Goal: Information Seeking & Learning: Learn about a topic

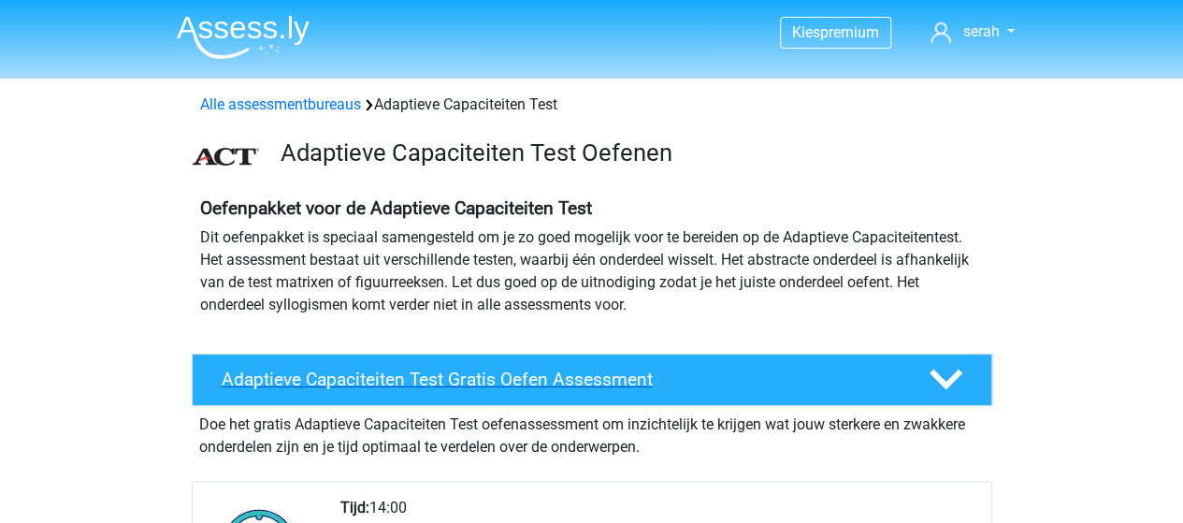
click at [426, 381] on h4 "Adaptieve Capaciteiten Test Gratis Oefen Assessment" at bounding box center [560, 379] width 677 height 22
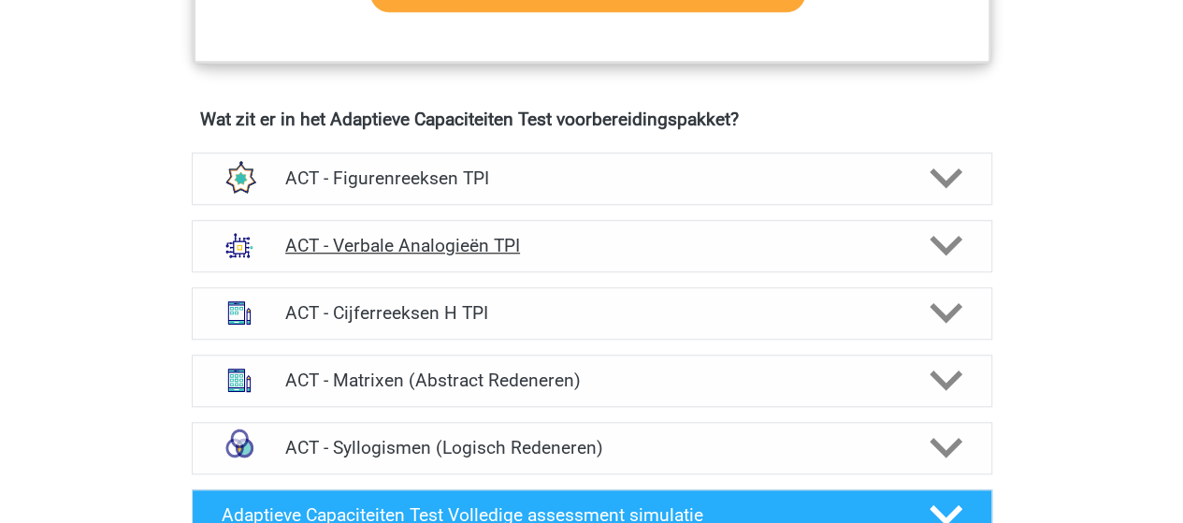
scroll to position [841, 0]
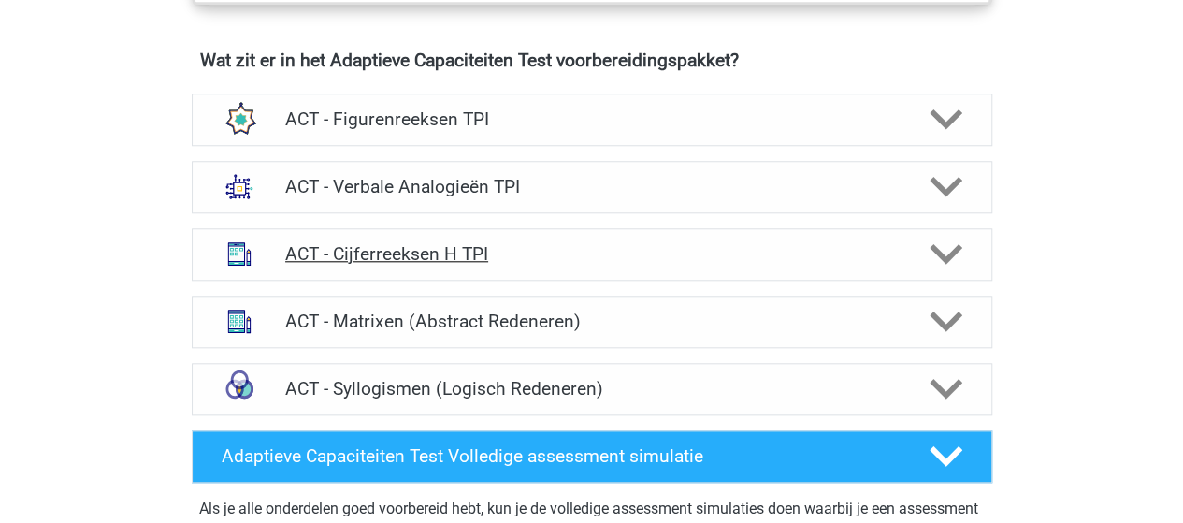
click at [404, 244] on h4 "ACT - Cijferreeksen H TPI" at bounding box center [591, 254] width 612 height 22
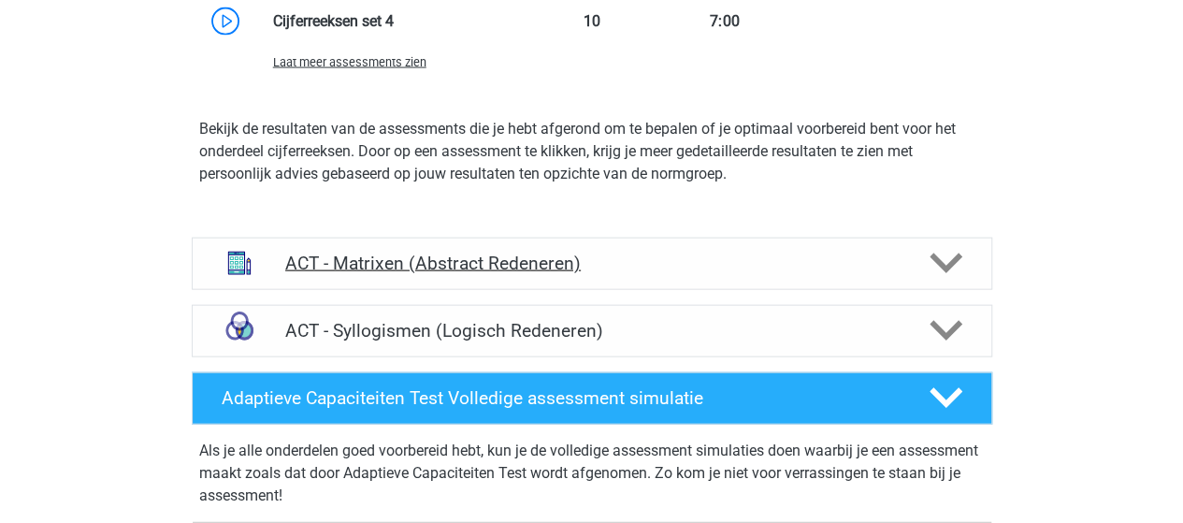
scroll to position [1963, 0]
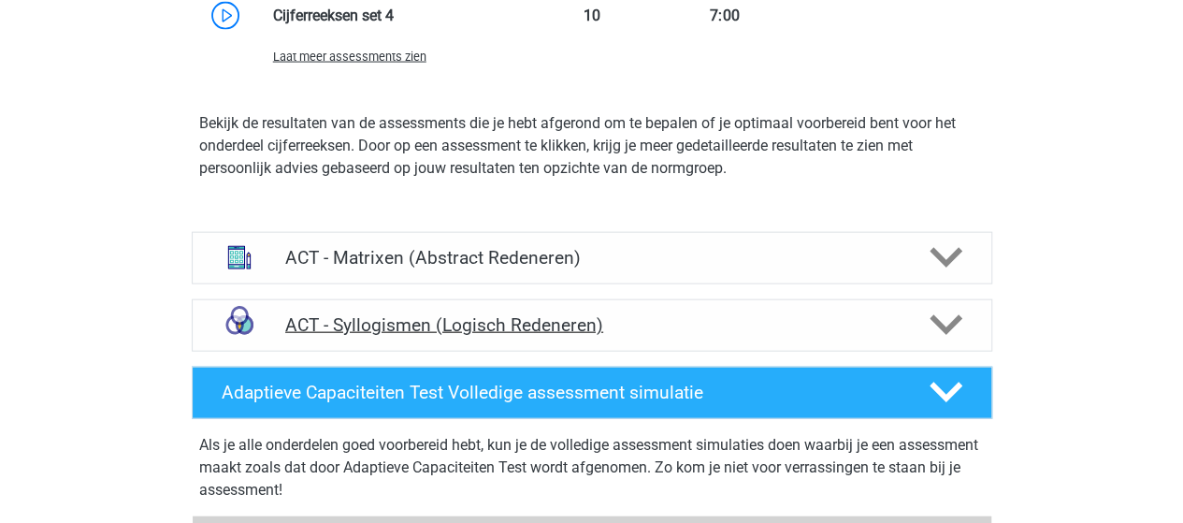
click at [439, 336] on div "ACT - Syllogismen (Logisch Redeneren)" at bounding box center [592, 325] width 800 height 52
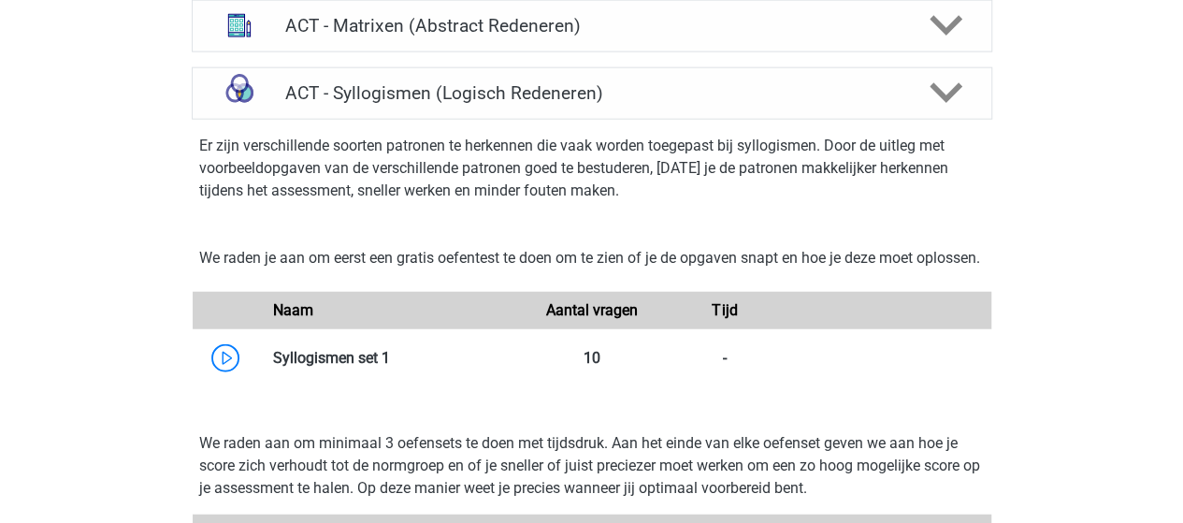
scroll to position [2244, 0]
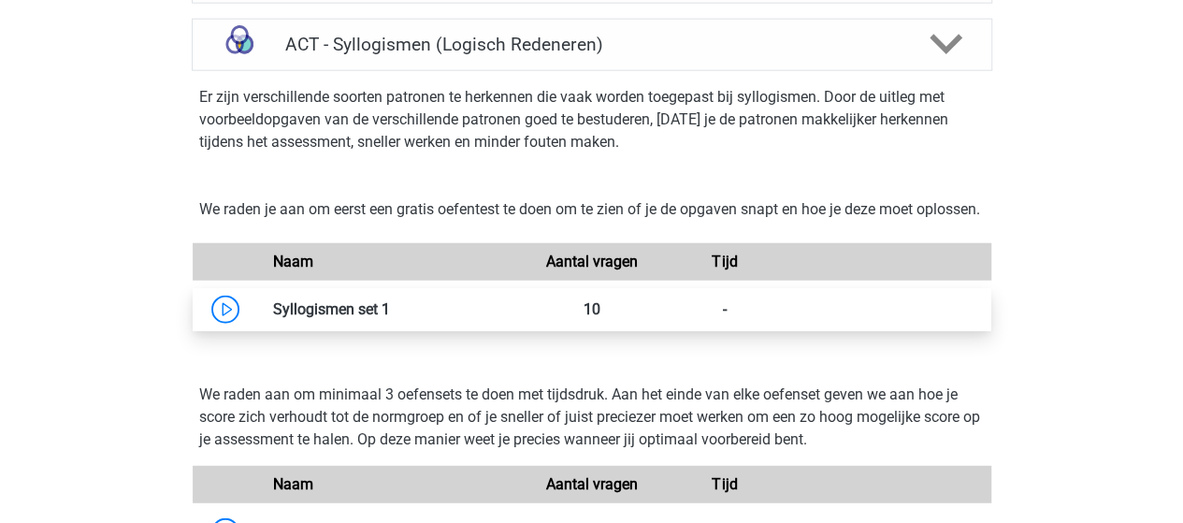
click at [390, 318] on link at bounding box center [390, 309] width 0 height 18
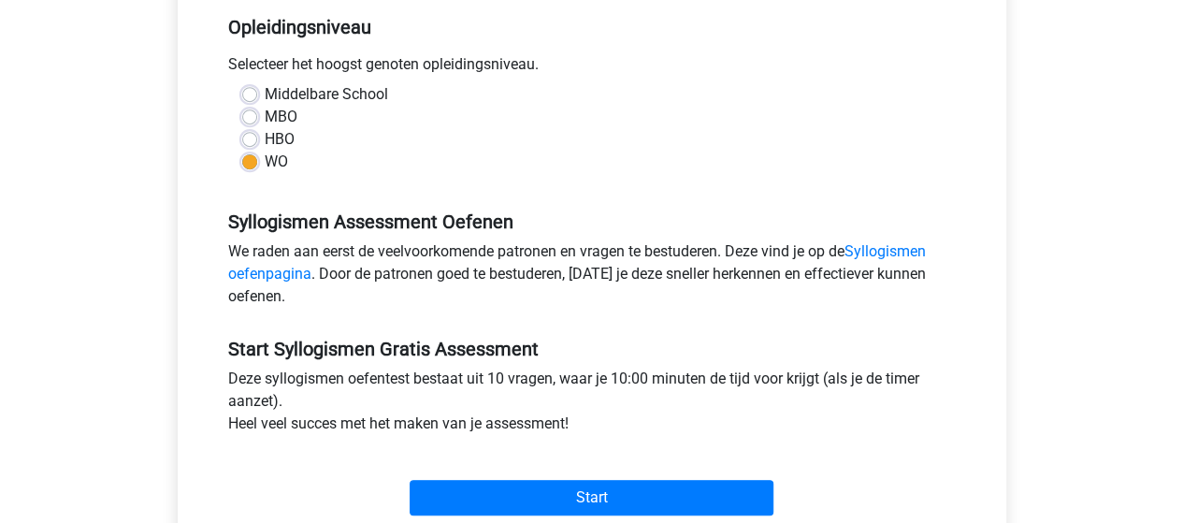
scroll to position [561, 0]
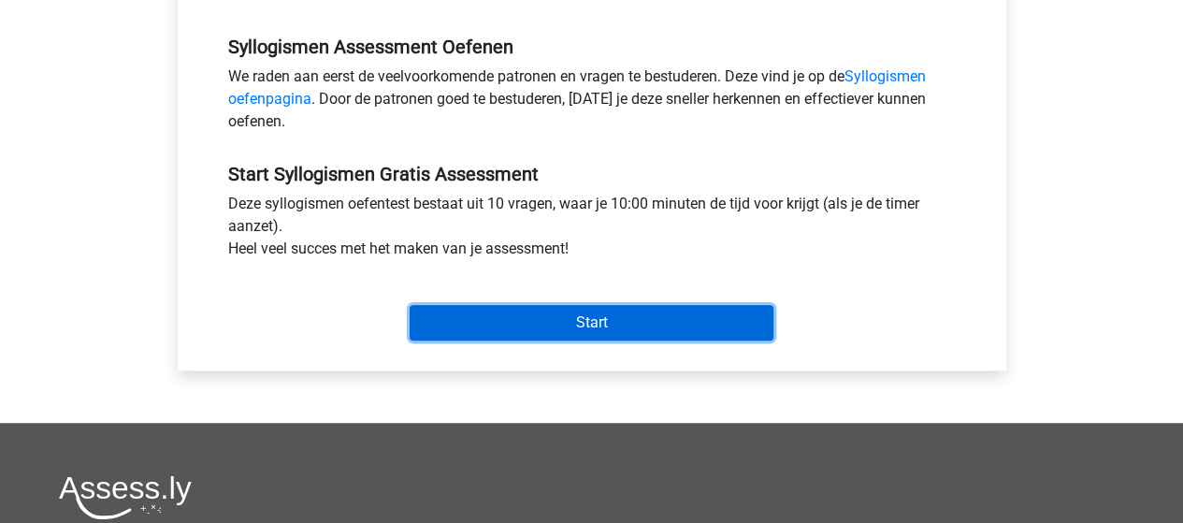
click at [665, 319] on input "Start" at bounding box center [591, 323] width 364 height 36
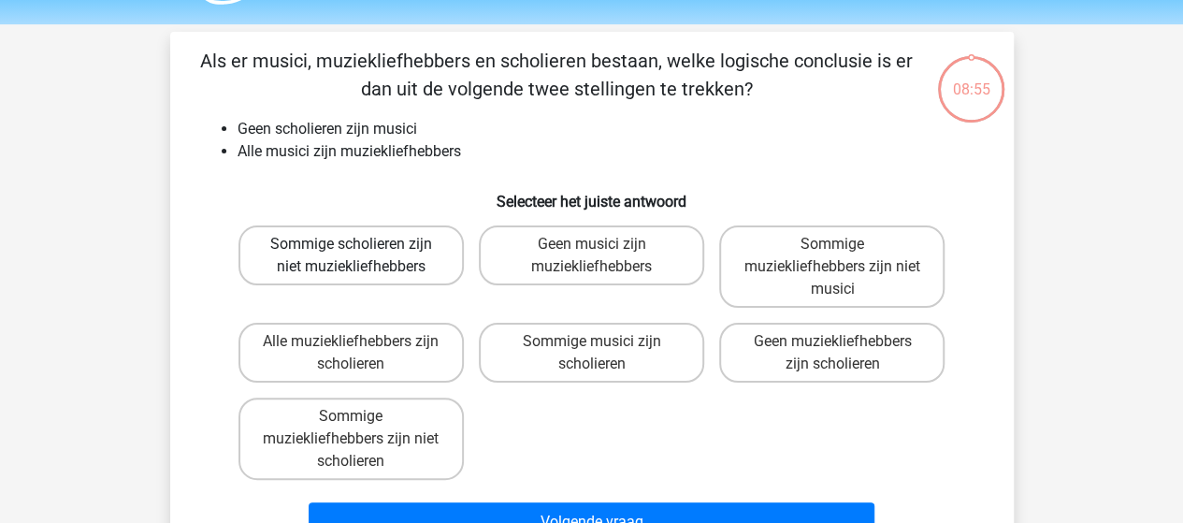
scroll to position [93, 0]
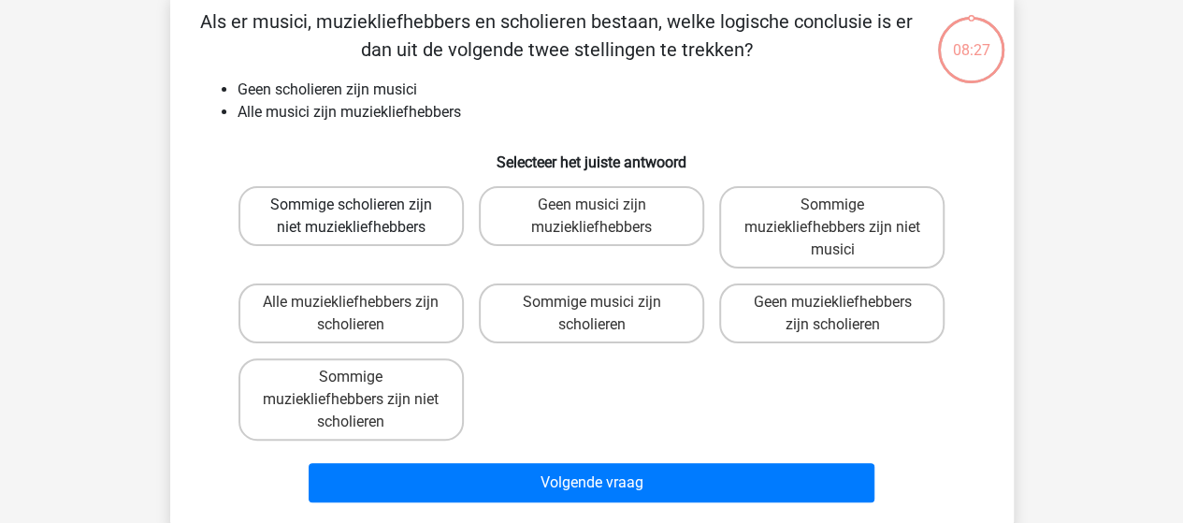
click at [338, 232] on label "Sommige scholieren zijn niet muziekliefhebbers" at bounding box center [350, 216] width 225 height 60
click at [351, 217] on input "Sommige scholieren zijn niet muziekliefhebbers" at bounding box center [357, 211] width 12 height 12
radio input "true"
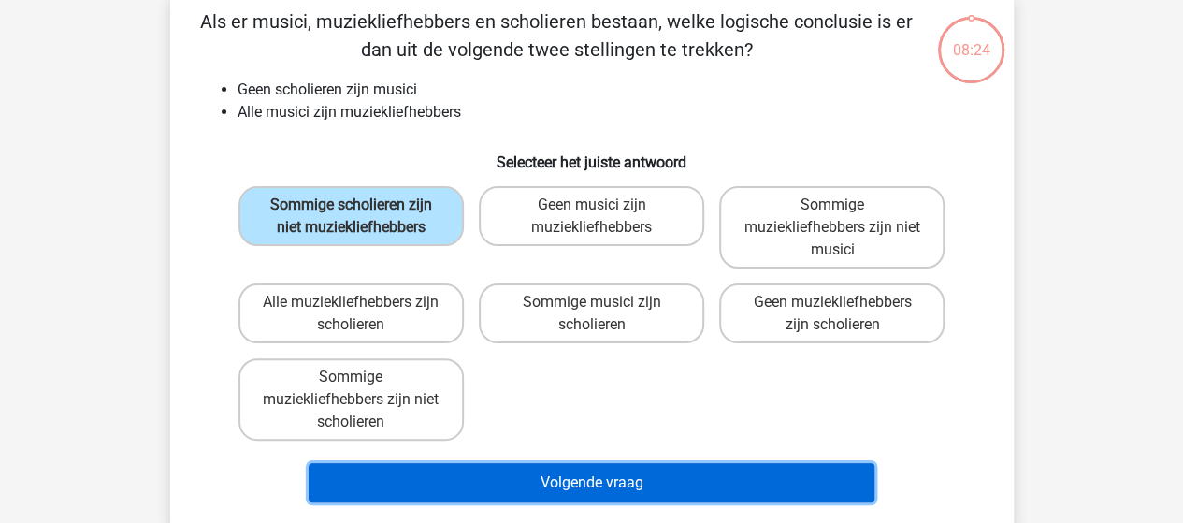
click at [561, 479] on button "Volgende vraag" at bounding box center [592, 482] width 566 height 39
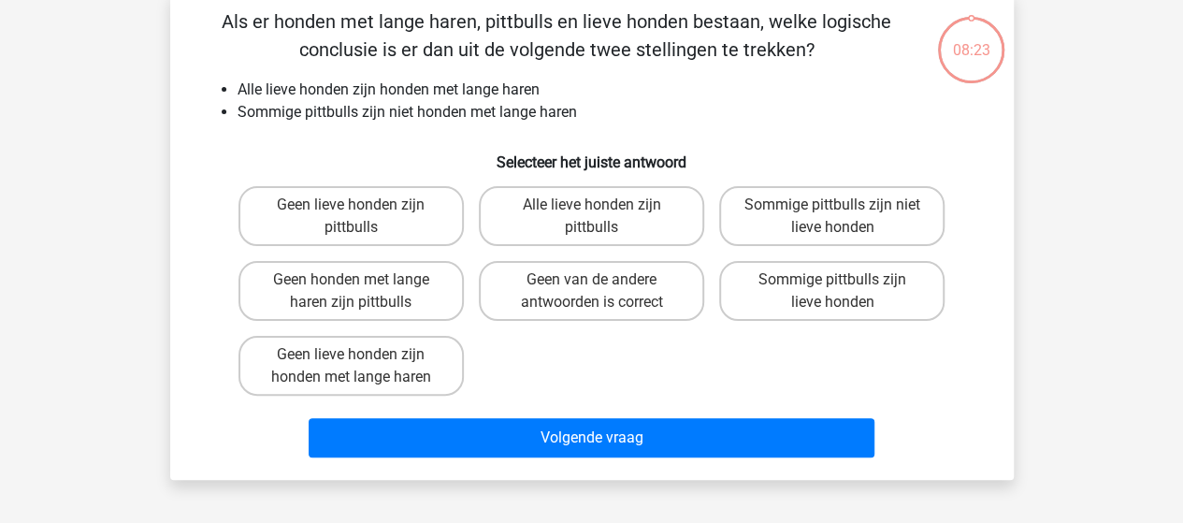
scroll to position [86, 0]
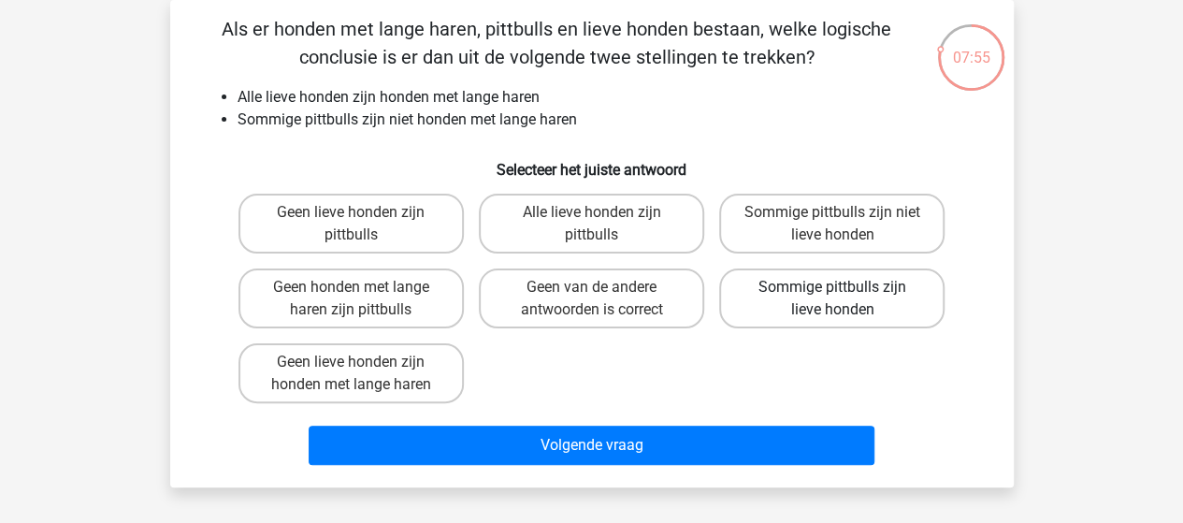
click at [888, 304] on label "Sommige pittbulls zijn lieve honden" at bounding box center [831, 298] width 225 height 60
click at [844, 299] on input "Sommige pittbulls zijn lieve honden" at bounding box center [838, 293] width 12 height 12
radio input "true"
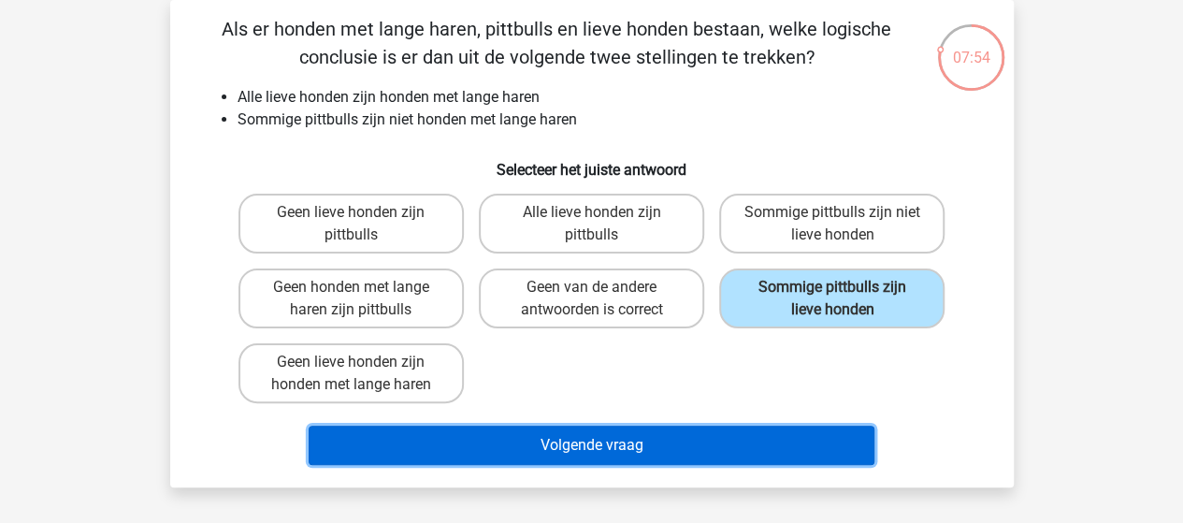
click at [733, 441] on button "Volgende vraag" at bounding box center [592, 444] width 566 height 39
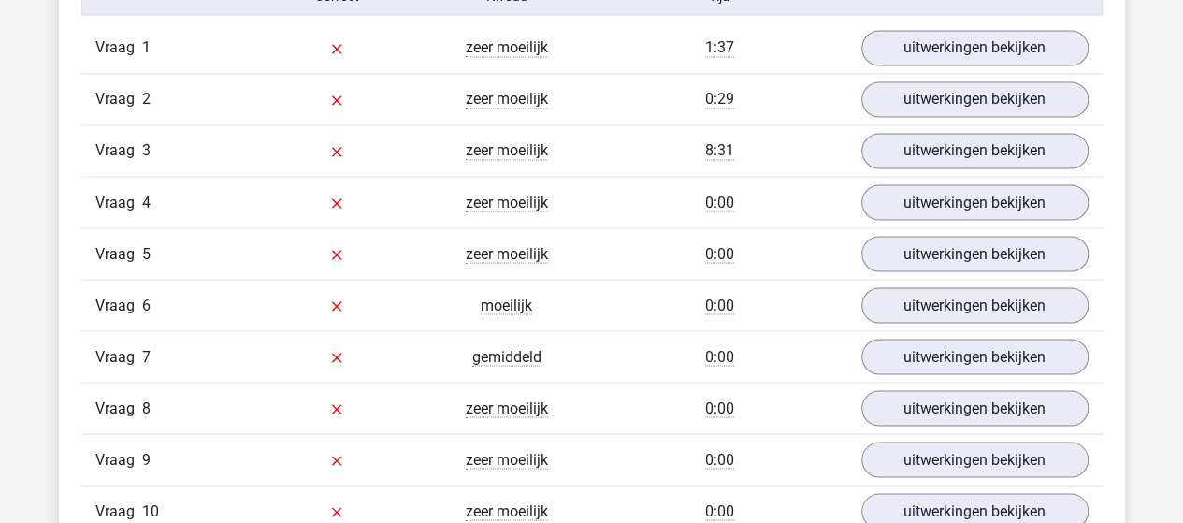
scroll to position [1496, 0]
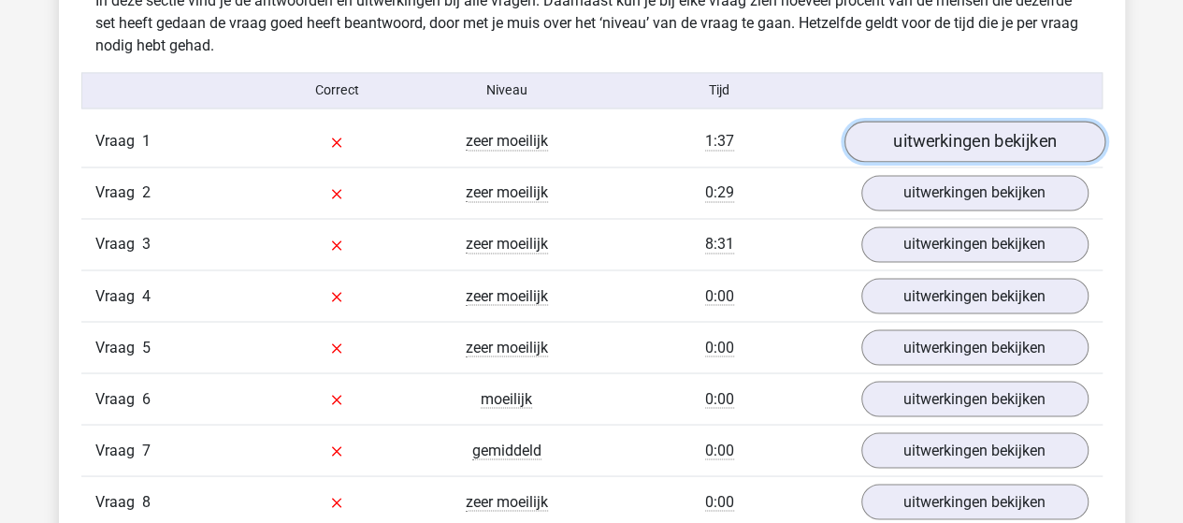
click at [986, 130] on link "uitwerkingen bekijken" at bounding box center [973, 141] width 261 height 41
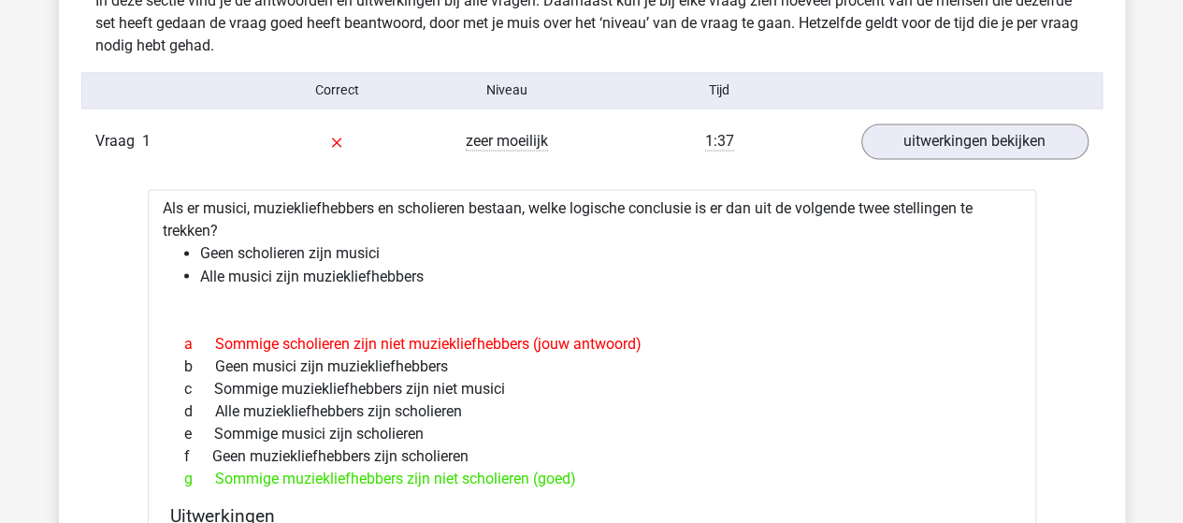
drag, startPoint x: 675, startPoint y: 349, endPoint x: 651, endPoint y: 387, distance: 45.4
click at [651, 387] on div "c Sommige muziekliefhebbers zijn niet musici" at bounding box center [591, 388] width 843 height 22
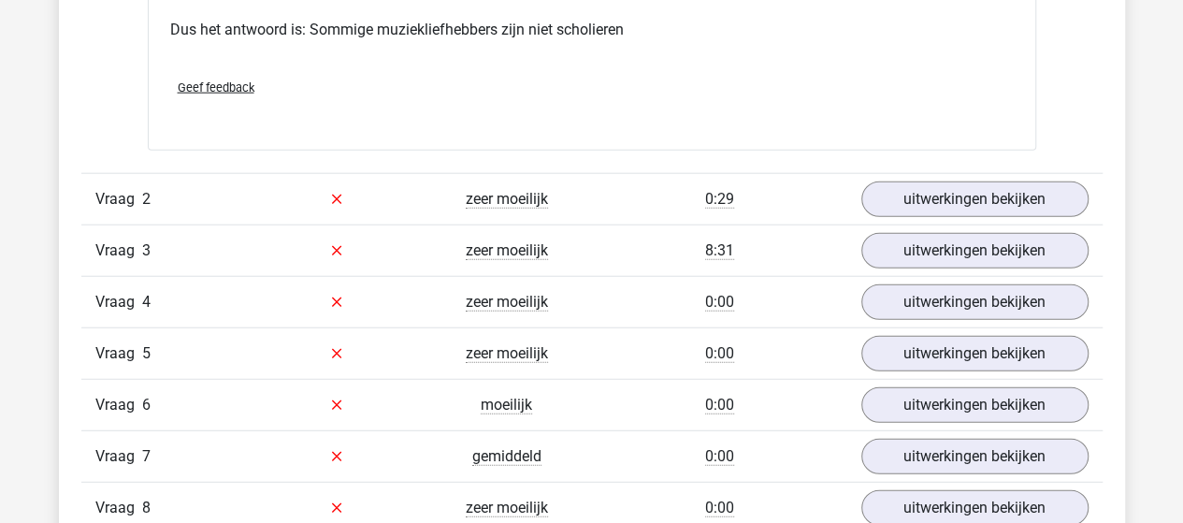
scroll to position [2337, 0]
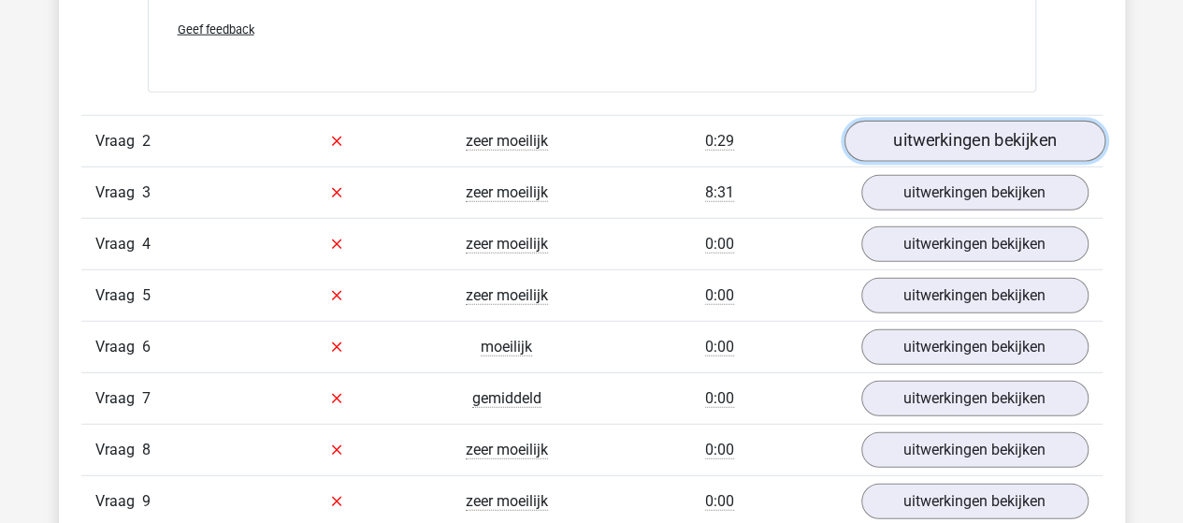
click at [985, 149] on link "uitwerkingen bekijken" at bounding box center [973, 141] width 261 height 41
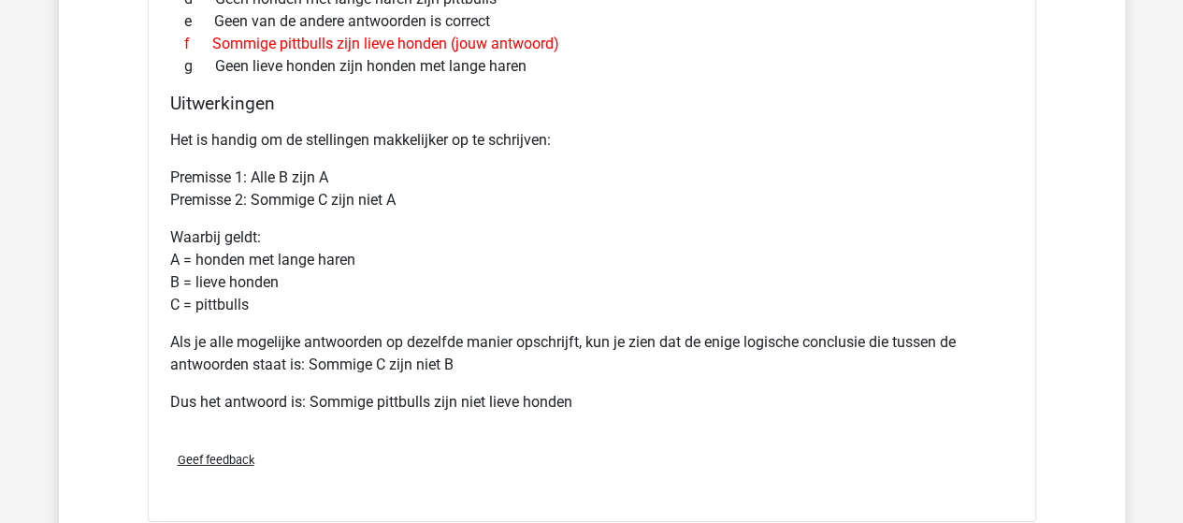
scroll to position [3085, 0]
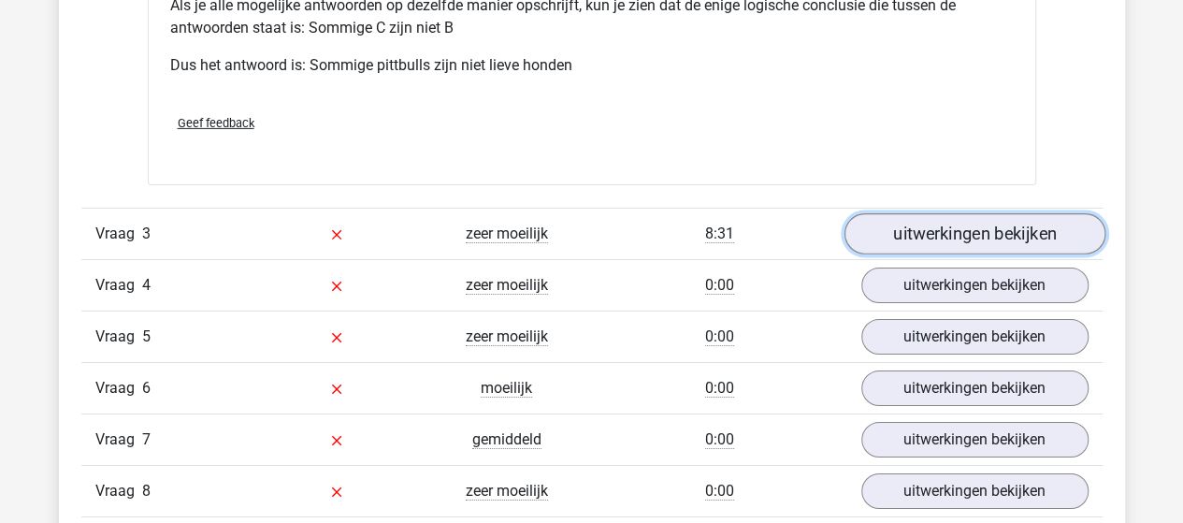
click at [924, 220] on link "uitwerkingen bekijken" at bounding box center [973, 233] width 261 height 41
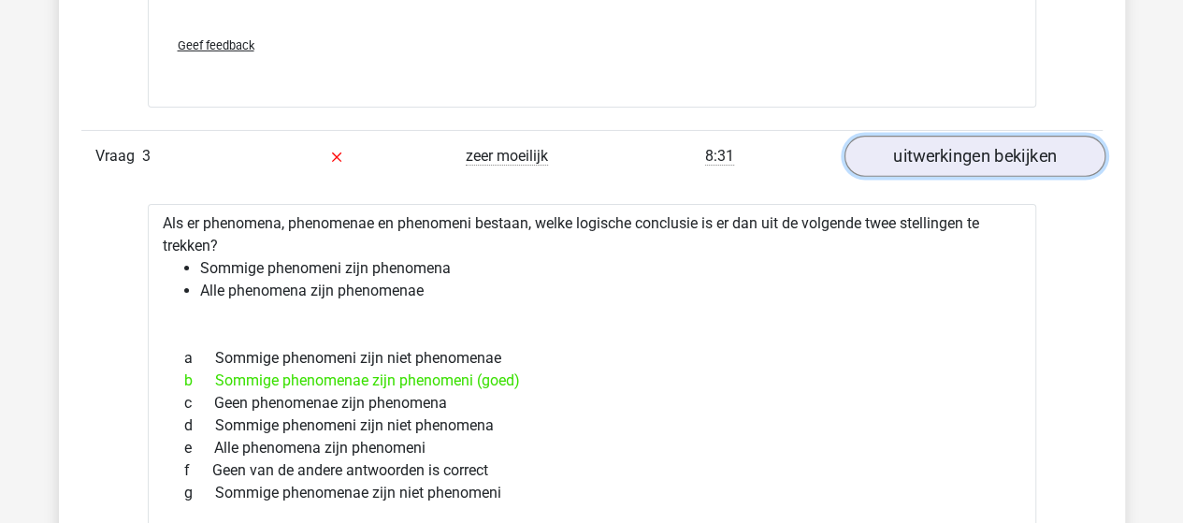
scroll to position [3272, 0]
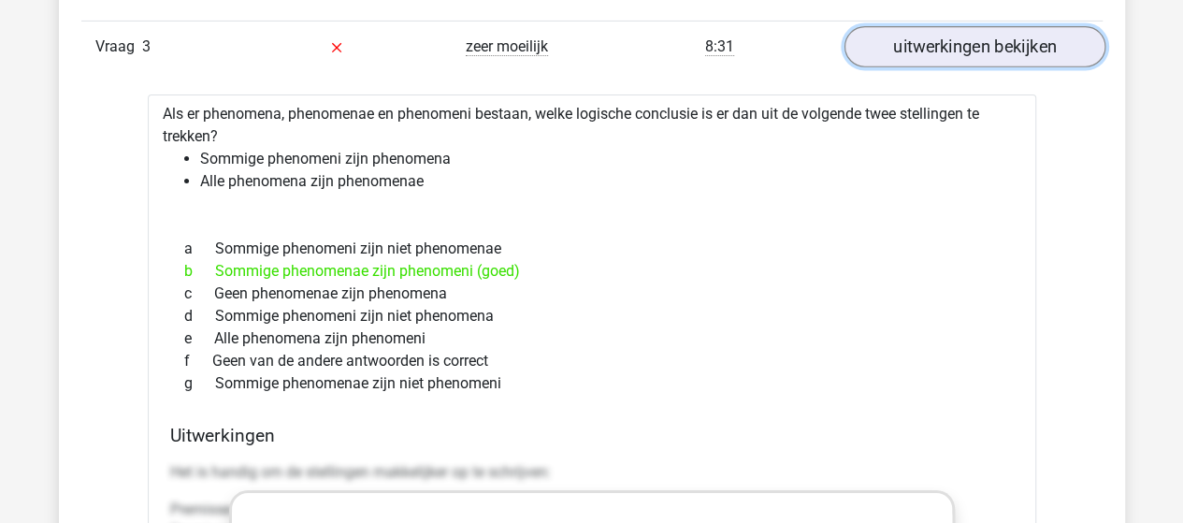
click at [935, 29] on link "uitwerkingen bekijken" at bounding box center [973, 46] width 261 height 41
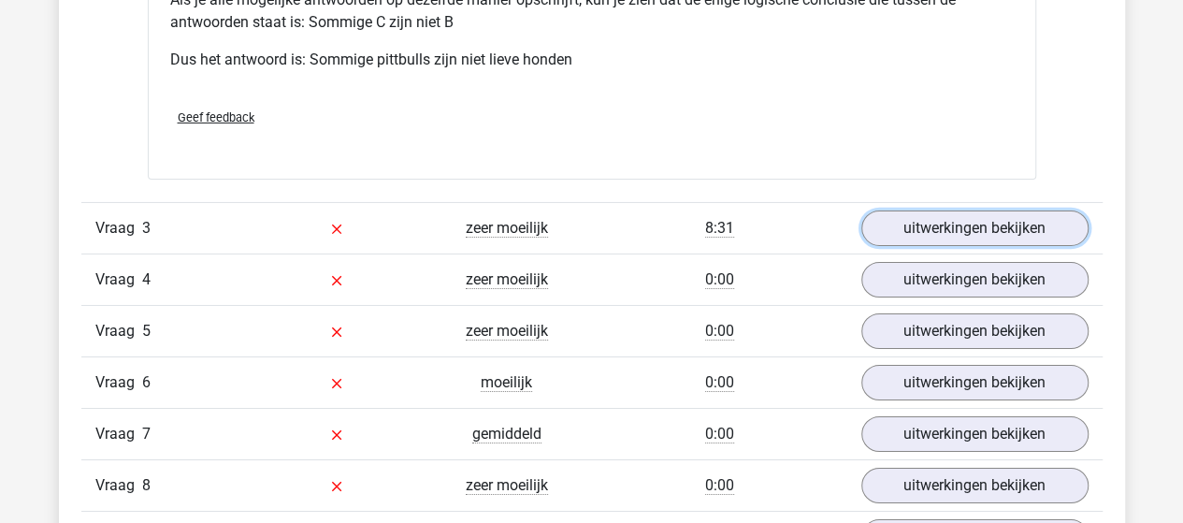
scroll to position [3085, 0]
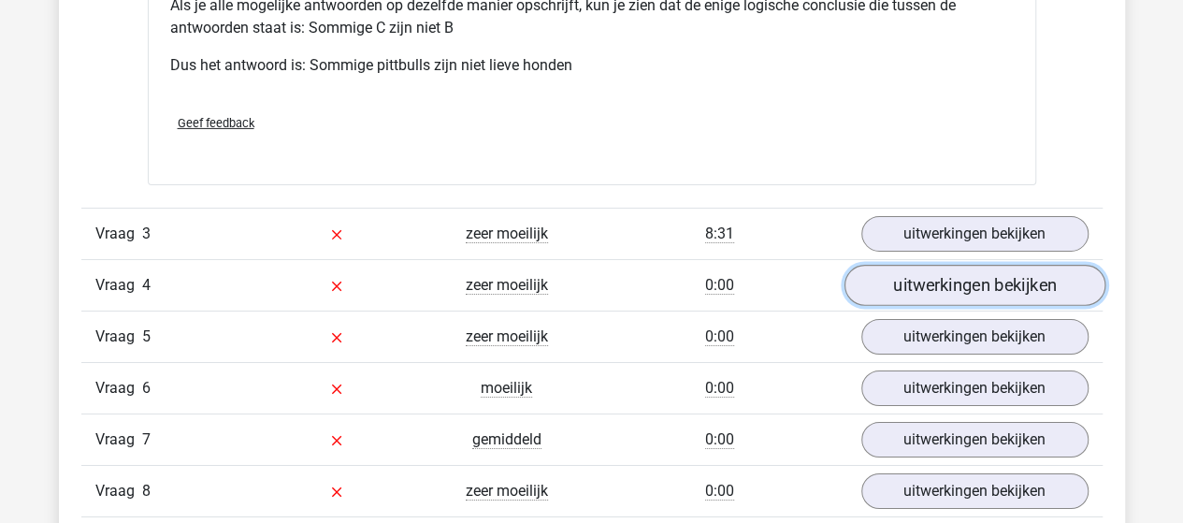
click at [948, 283] on link "uitwerkingen bekijken" at bounding box center [973, 285] width 261 height 41
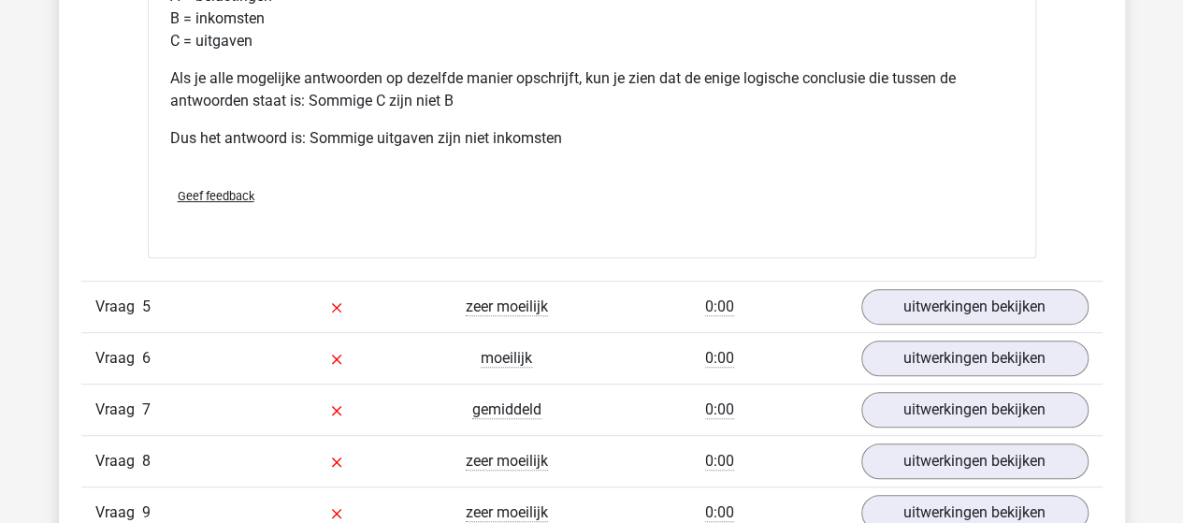
scroll to position [4020, 0]
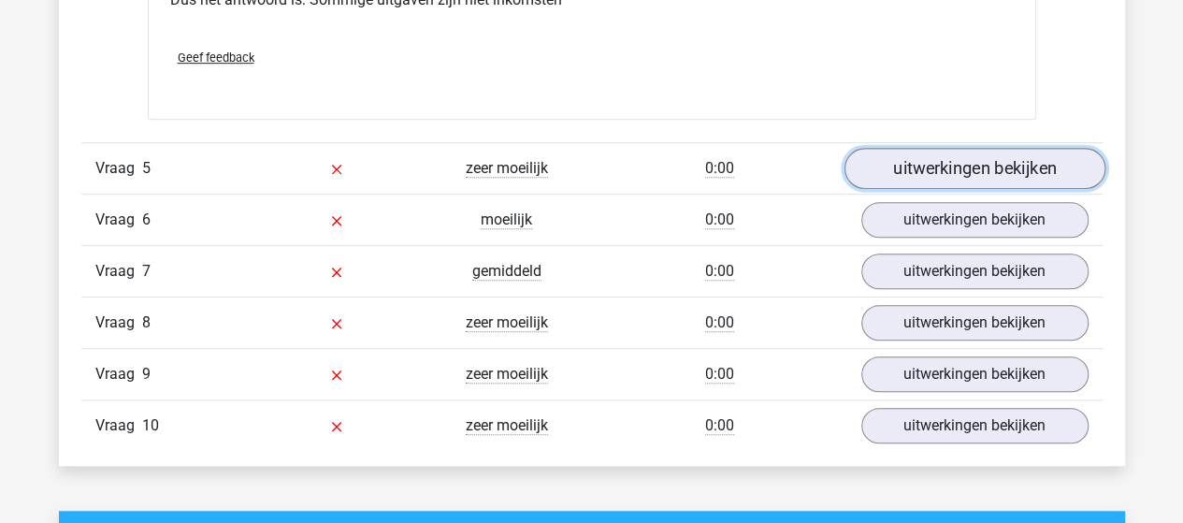
click at [963, 158] on link "uitwerkingen bekijken" at bounding box center [973, 168] width 261 height 41
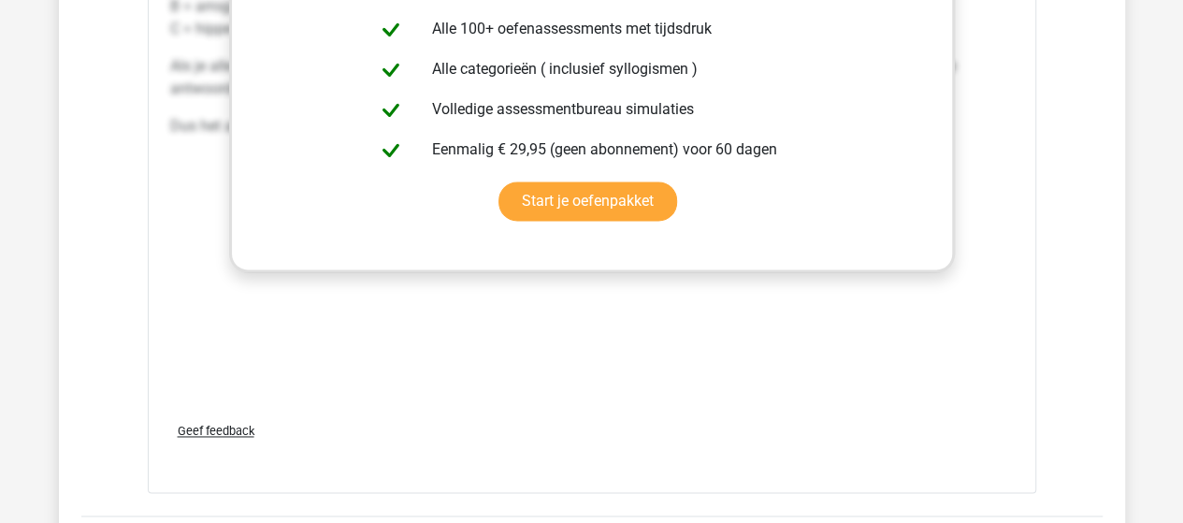
scroll to position [4955, 0]
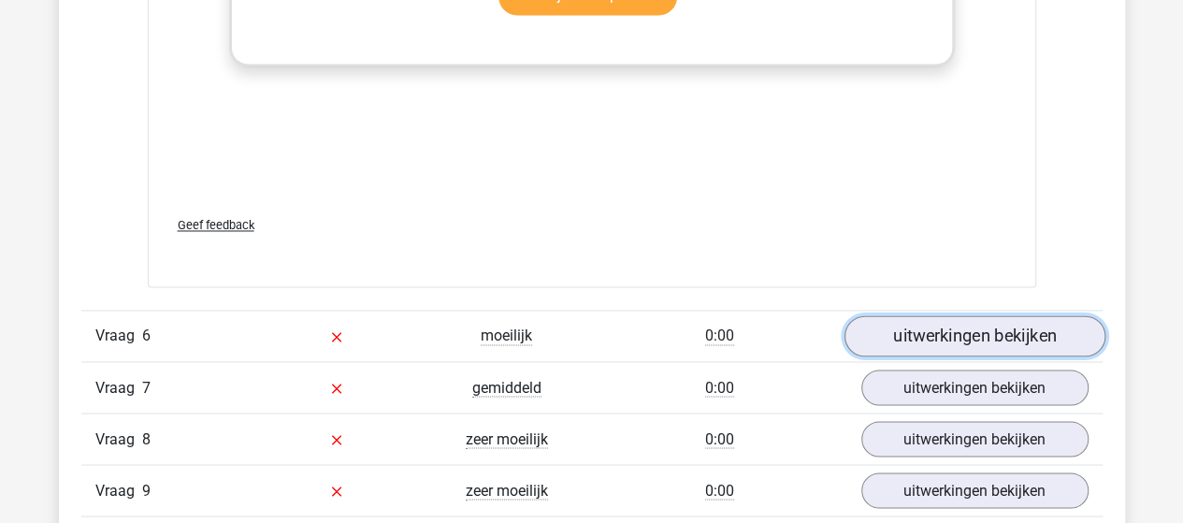
click at [963, 324] on link "uitwerkingen bekijken" at bounding box center [973, 335] width 261 height 41
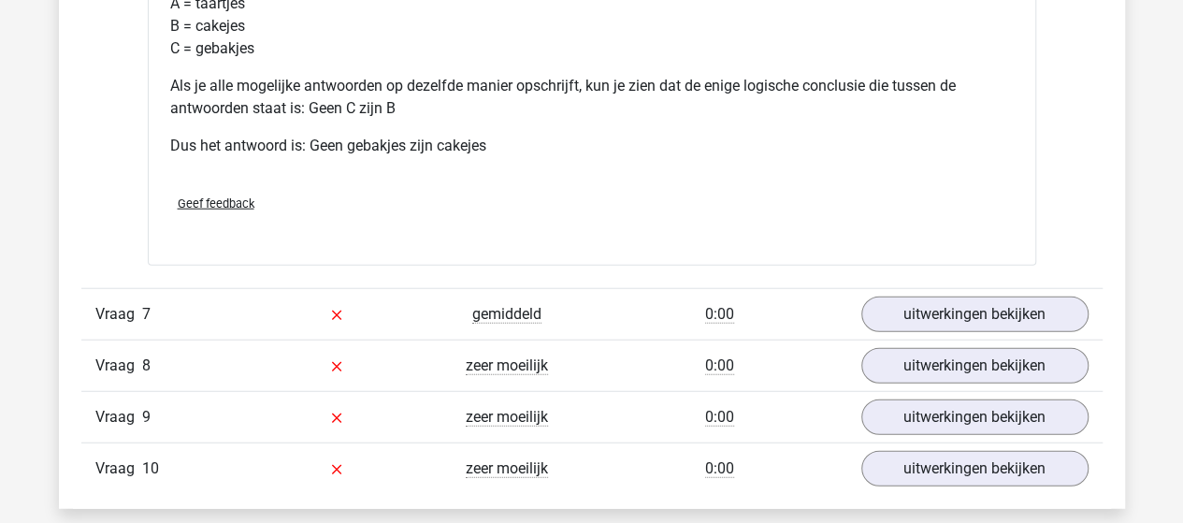
scroll to position [5796, 0]
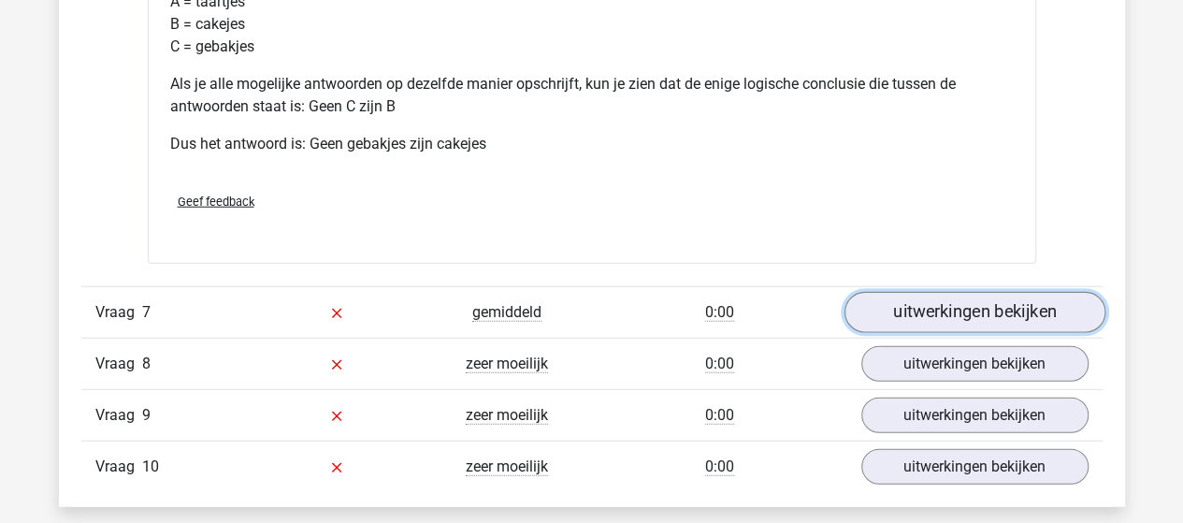
click at [967, 293] on link "uitwerkingen bekijken" at bounding box center [973, 313] width 261 height 41
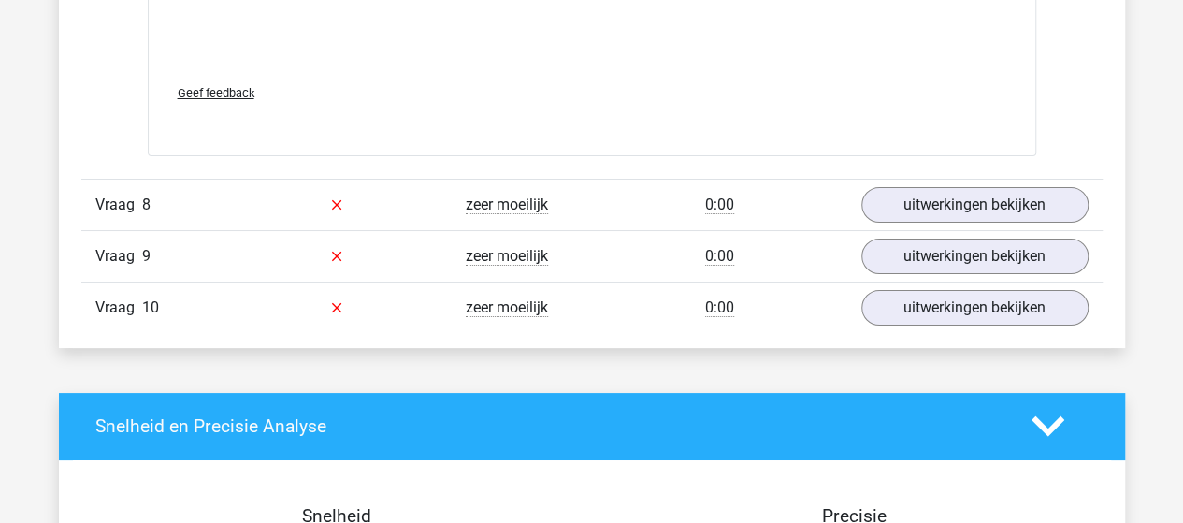
scroll to position [7012, 0]
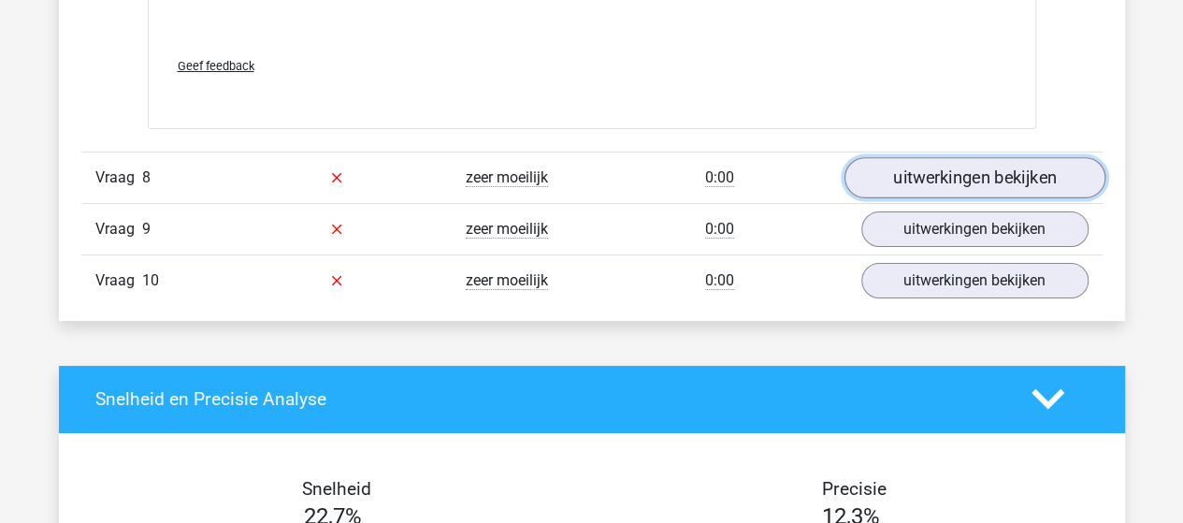
click at [892, 159] on link "uitwerkingen bekijken" at bounding box center [973, 177] width 261 height 41
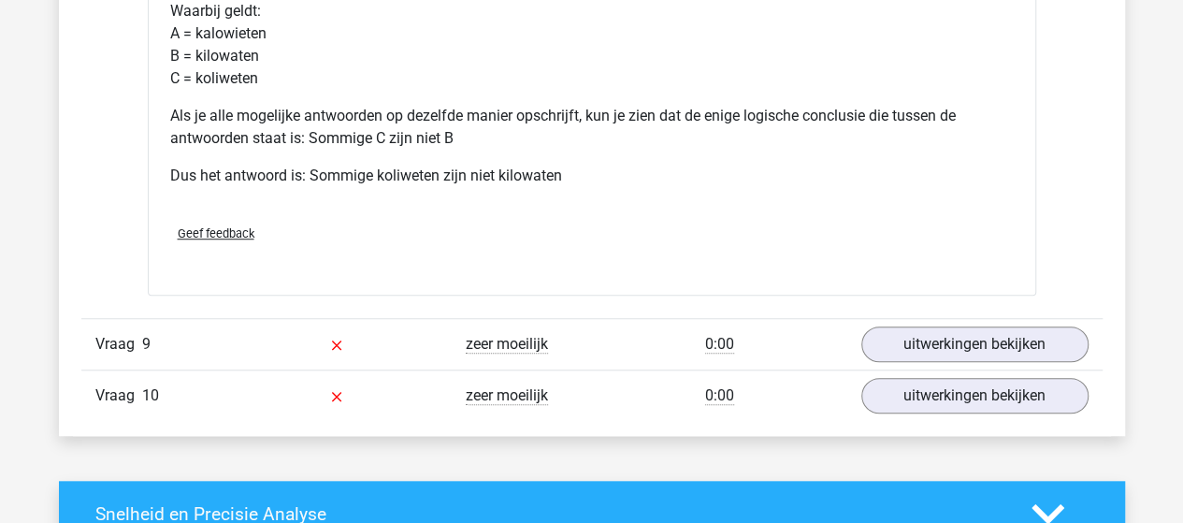
scroll to position [7666, 0]
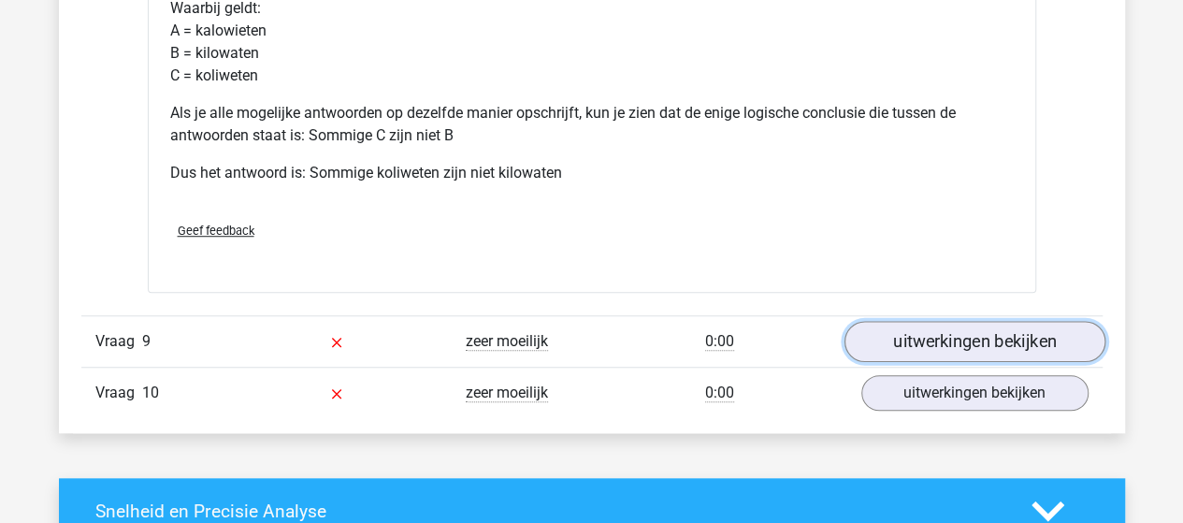
click at [955, 323] on link "uitwerkingen bekijken" at bounding box center [973, 341] width 261 height 41
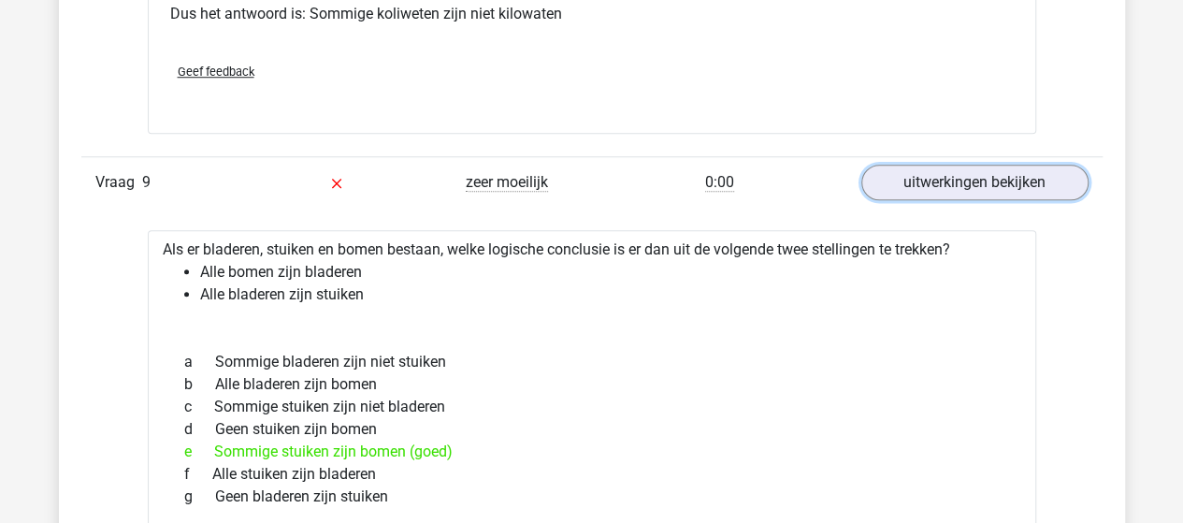
scroll to position [7853, 0]
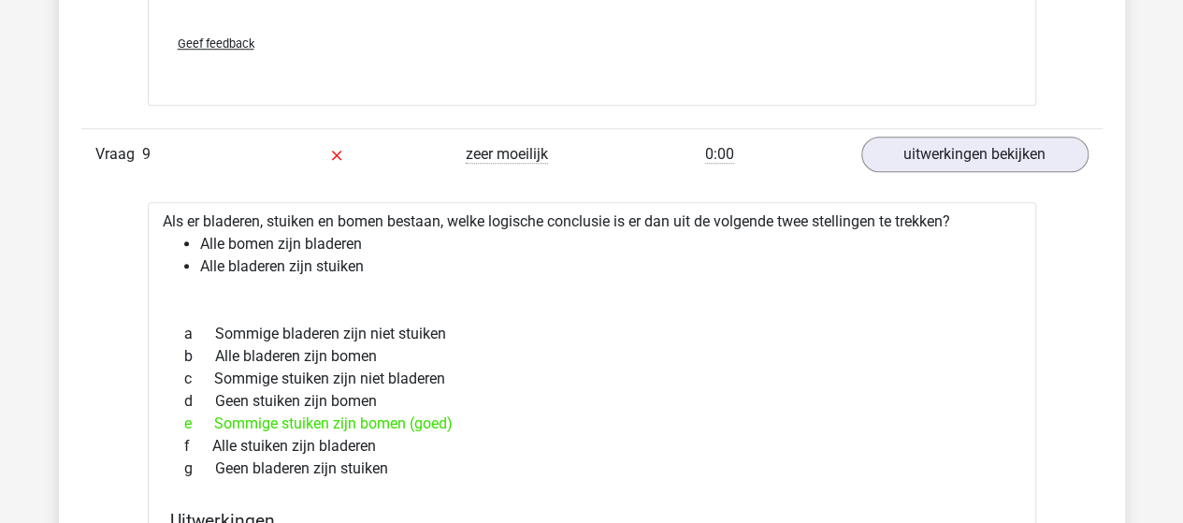
drag, startPoint x: 256, startPoint y: 206, endPoint x: 179, endPoint y: 287, distance: 111.8
click at [169, 293] on div at bounding box center [592, 300] width 858 height 15
drag, startPoint x: 417, startPoint y: 401, endPoint x: 268, endPoint y: 395, distance: 148.8
click at [268, 395] on div "a Sommige bladeren zijn niet stuiken b Alle bladeren zijn bomen c Sommige stuik…" at bounding box center [591, 401] width 843 height 172
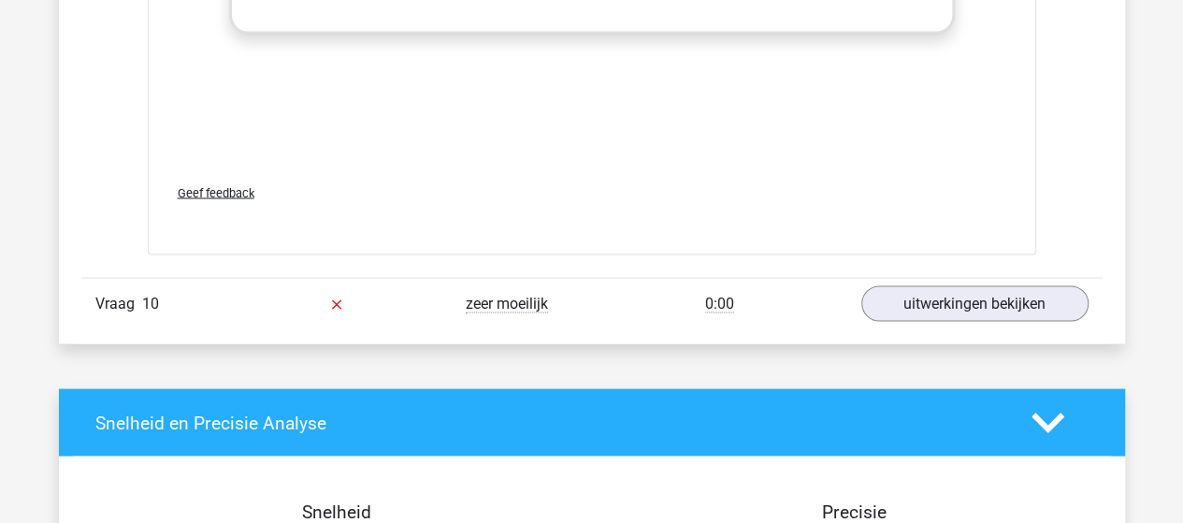
scroll to position [8788, 0]
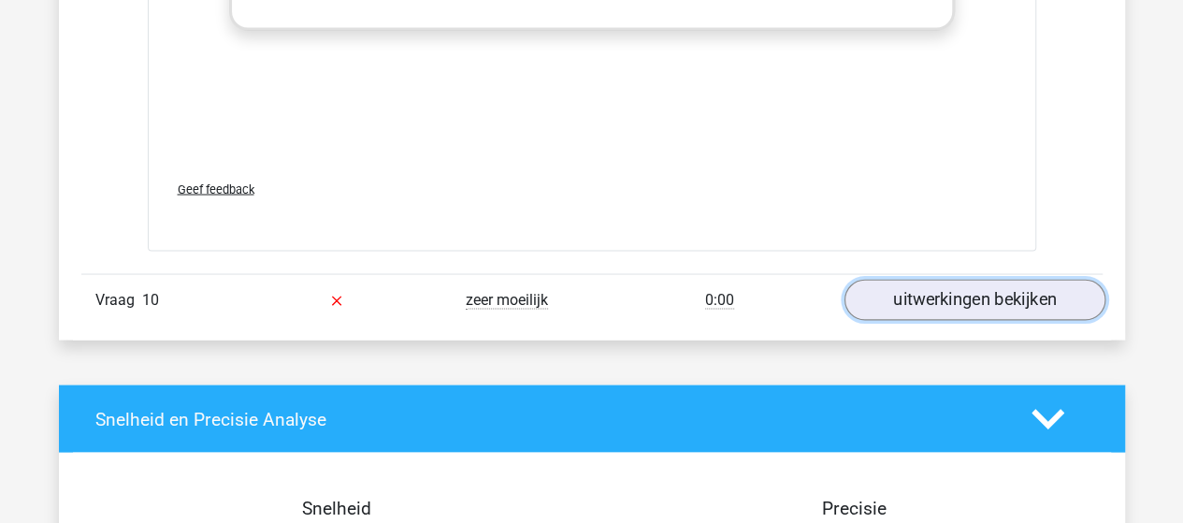
click at [924, 281] on link "uitwerkingen bekijken" at bounding box center [973, 299] width 261 height 41
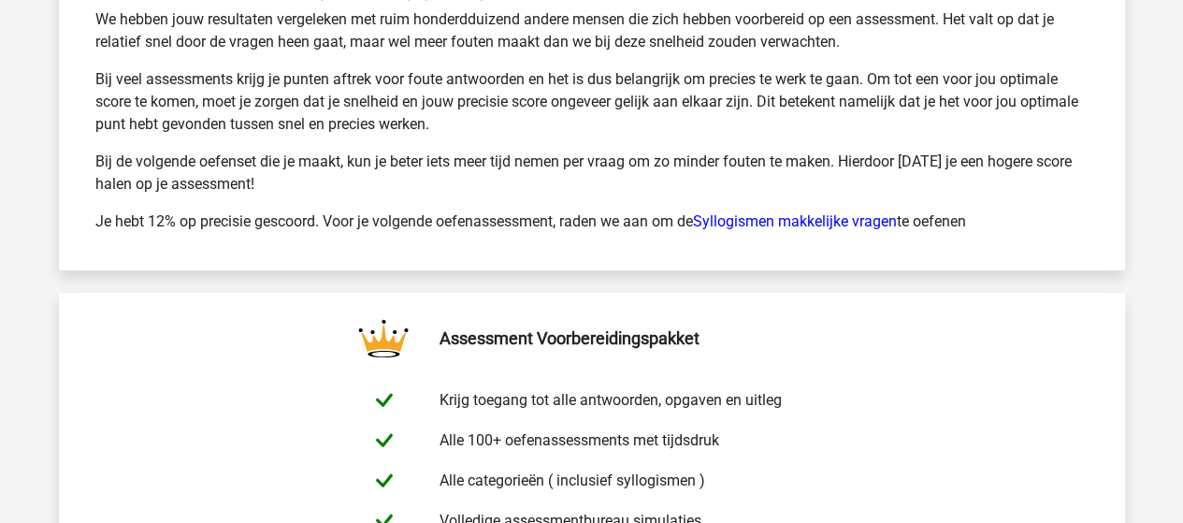
scroll to position [10938, 0]
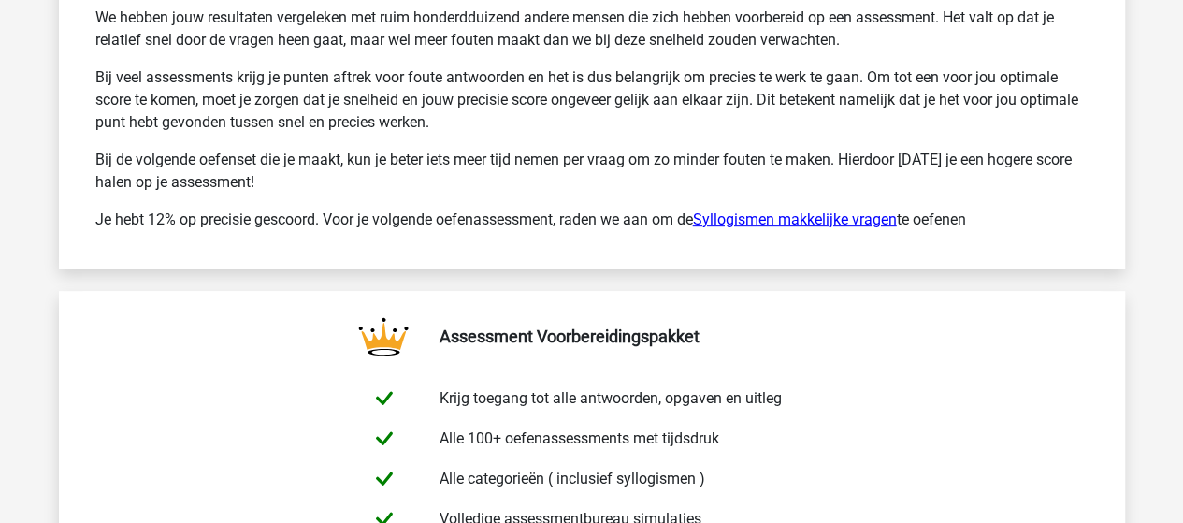
click at [821, 210] on link "Syllogismen makkelijke vragen" at bounding box center [795, 219] width 204 height 18
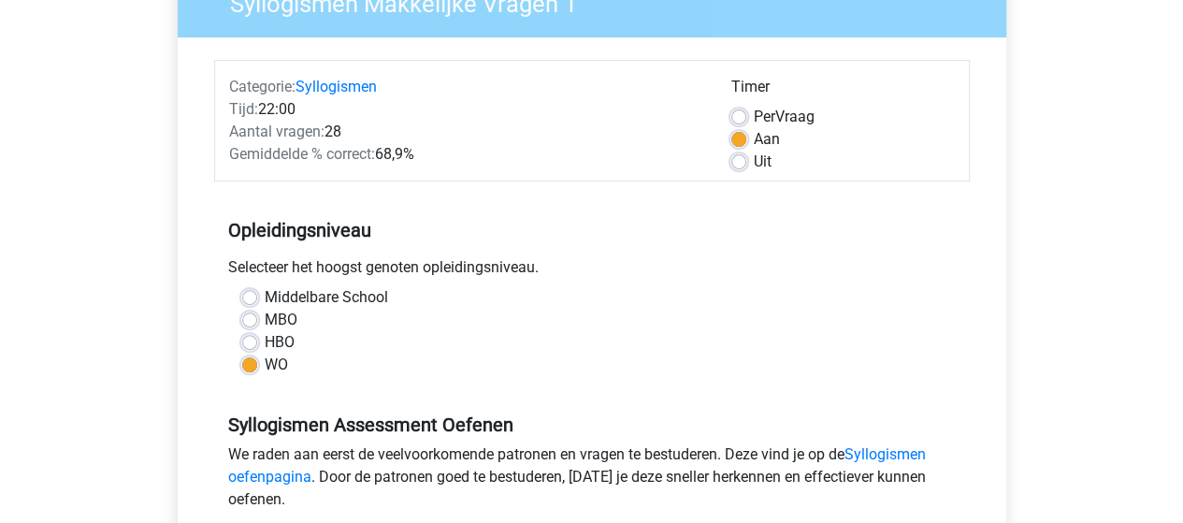
scroll to position [280, 0]
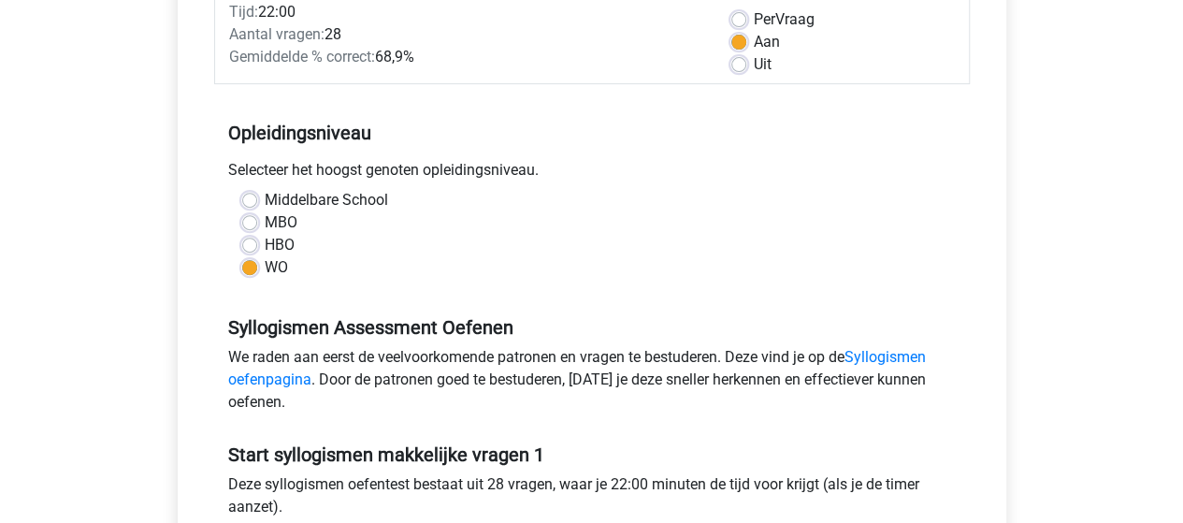
click at [265, 249] on label "HBO" at bounding box center [280, 245] width 30 height 22
click at [250, 249] on input "HBO" at bounding box center [249, 243] width 15 height 19
radio input "true"
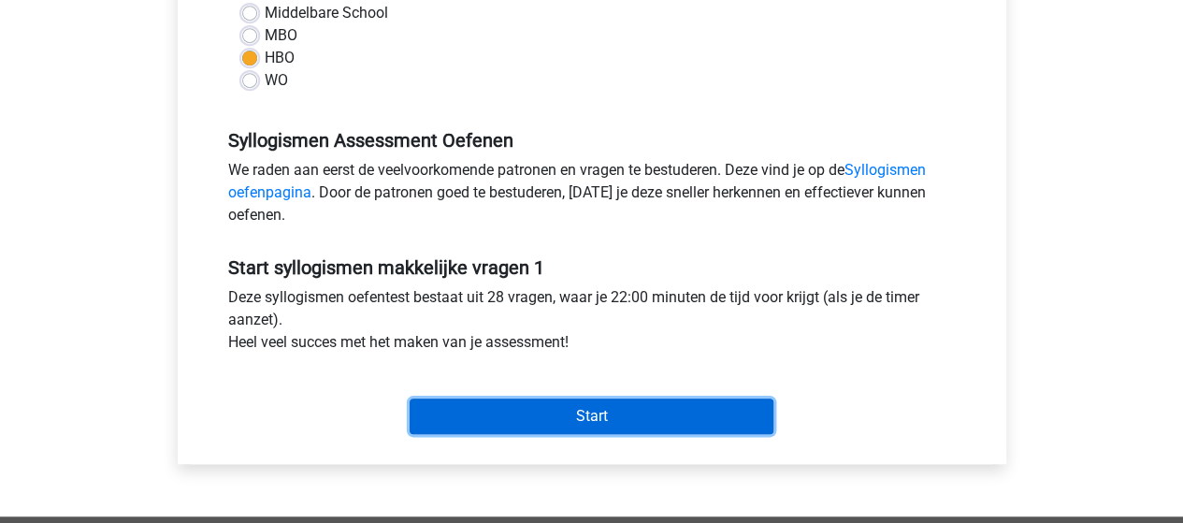
click at [615, 410] on input "Start" at bounding box center [591, 416] width 364 height 36
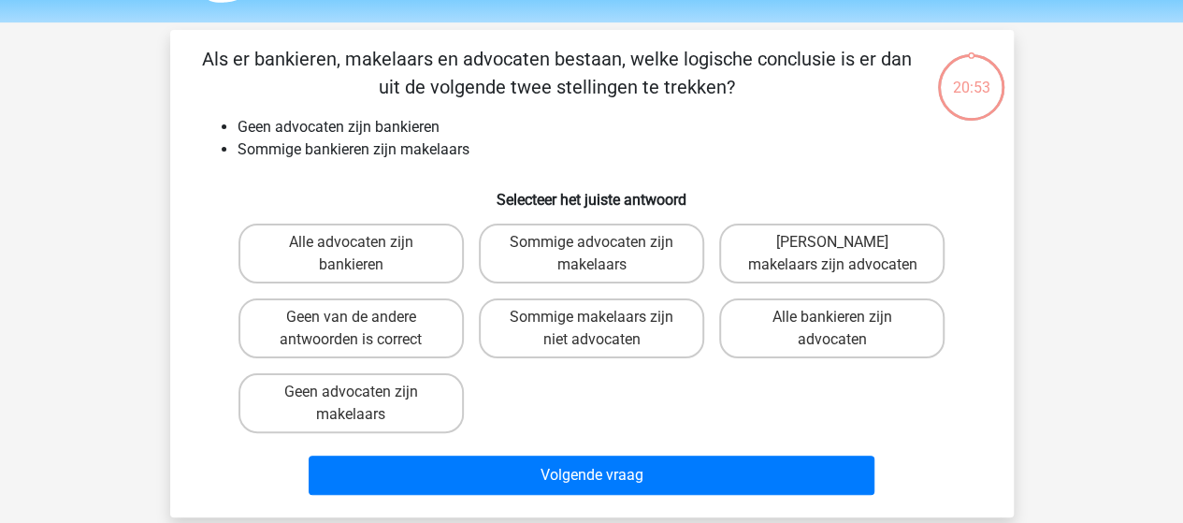
scroll to position [93, 0]
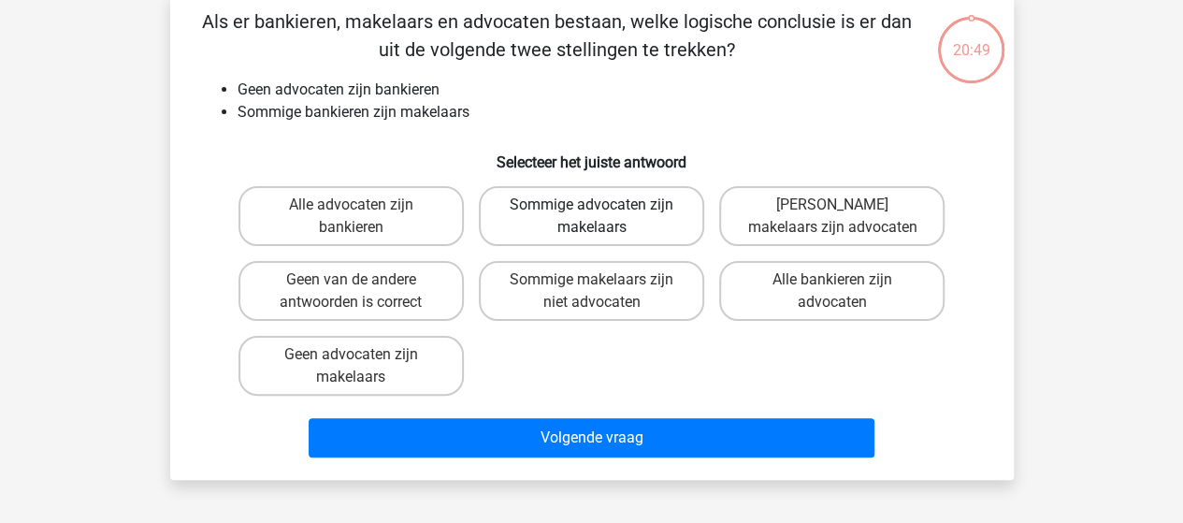
click at [621, 238] on label "Sommige advocaten zijn makelaars" at bounding box center [591, 216] width 225 height 60
click at [603, 217] on input "Sommige advocaten zijn makelaars" at bounding box center [597, 211] width 12 height 12
radio input "true"
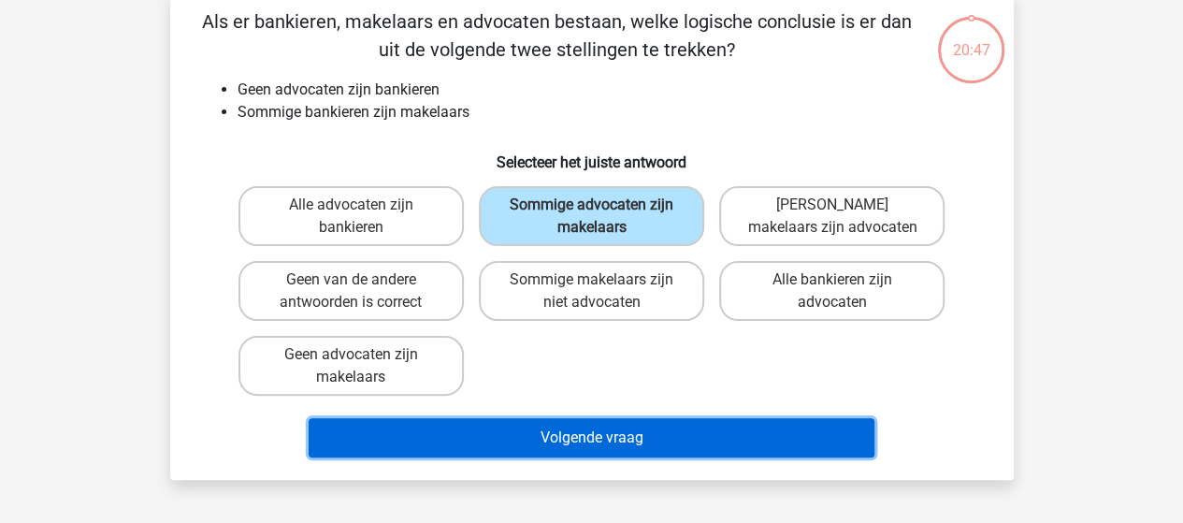
click at [605, 435] on button "Volgende vraag" at bounding box center [592, 437] width 566 height 39
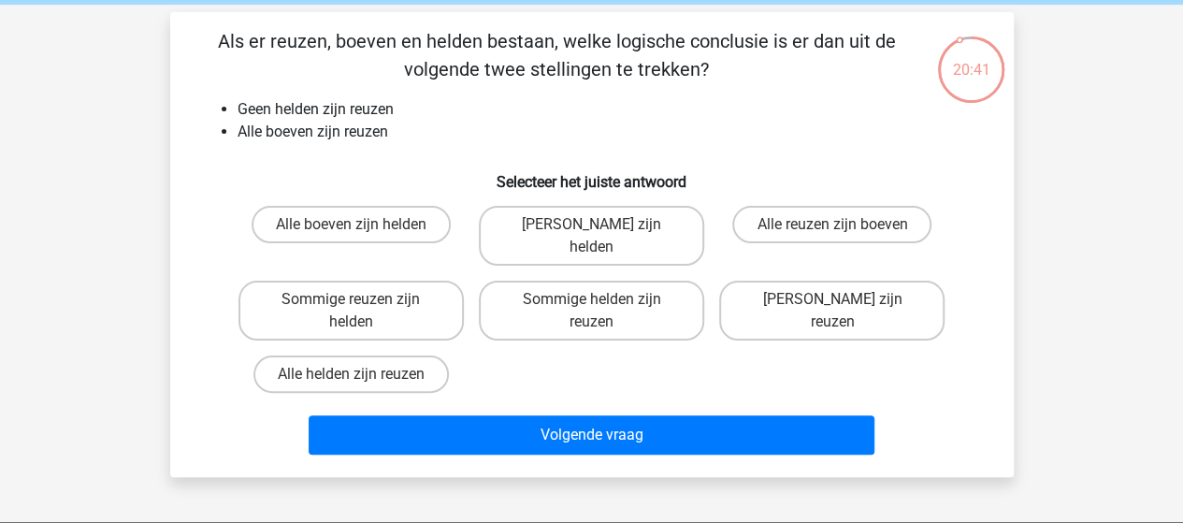
scroll to position [0, 0]
